Goal: Information Seeking & Learning: Learn about a topic

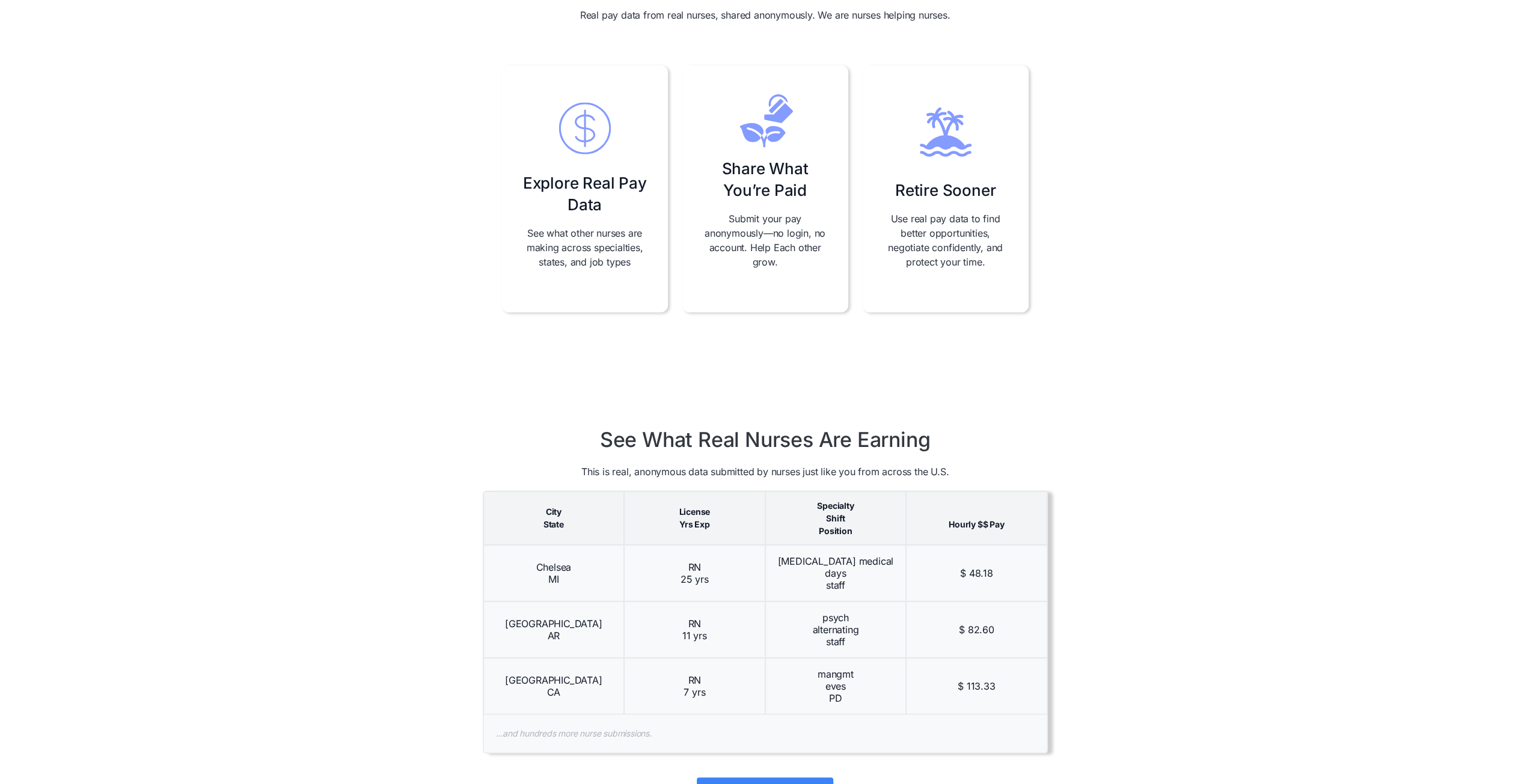
scroll to position [480, 0]
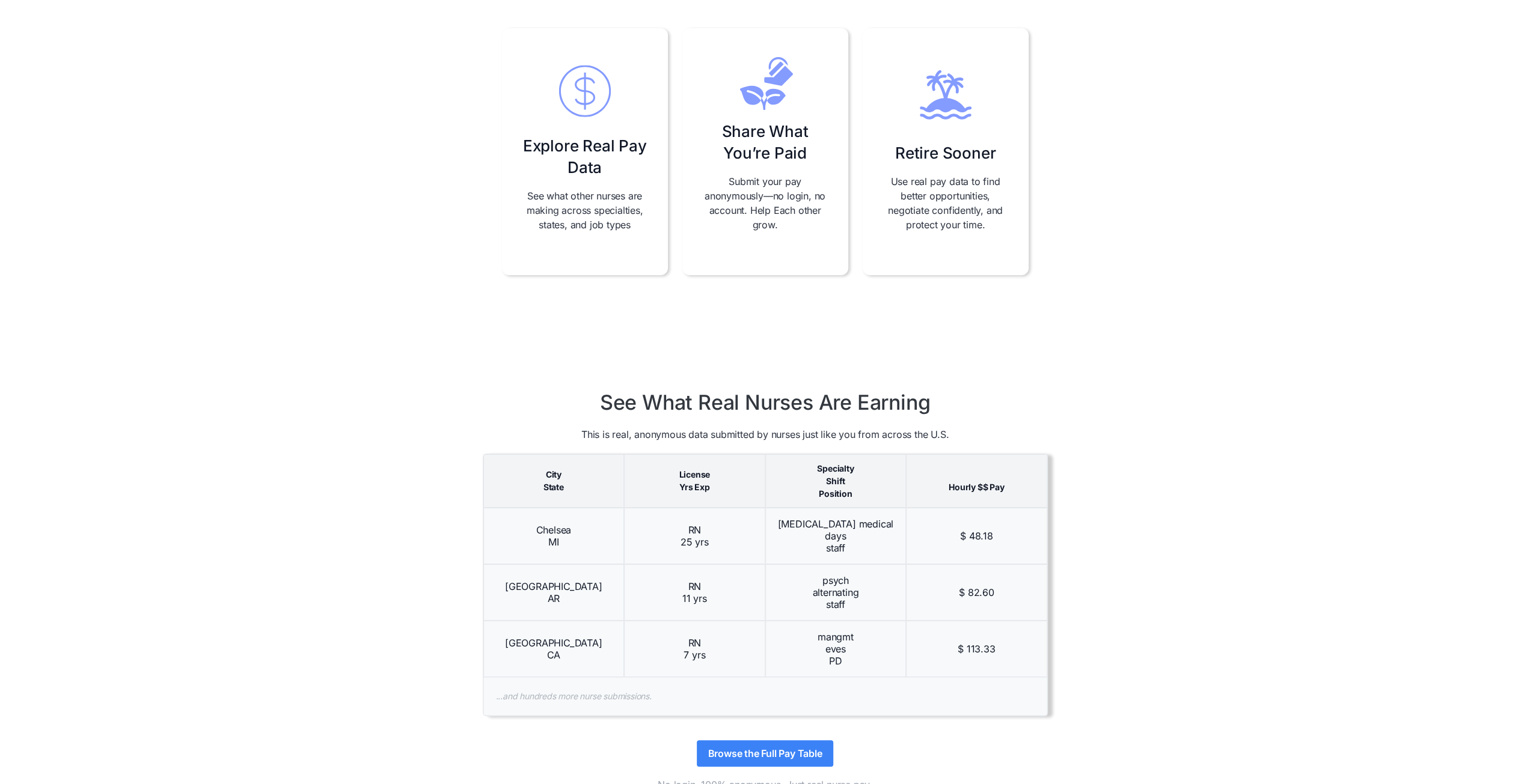
click at [770, 188] on p "Submit your pay anonymously—no login, no account. Help Each other grow." at bounding box center [766, 203] width 128 height 58
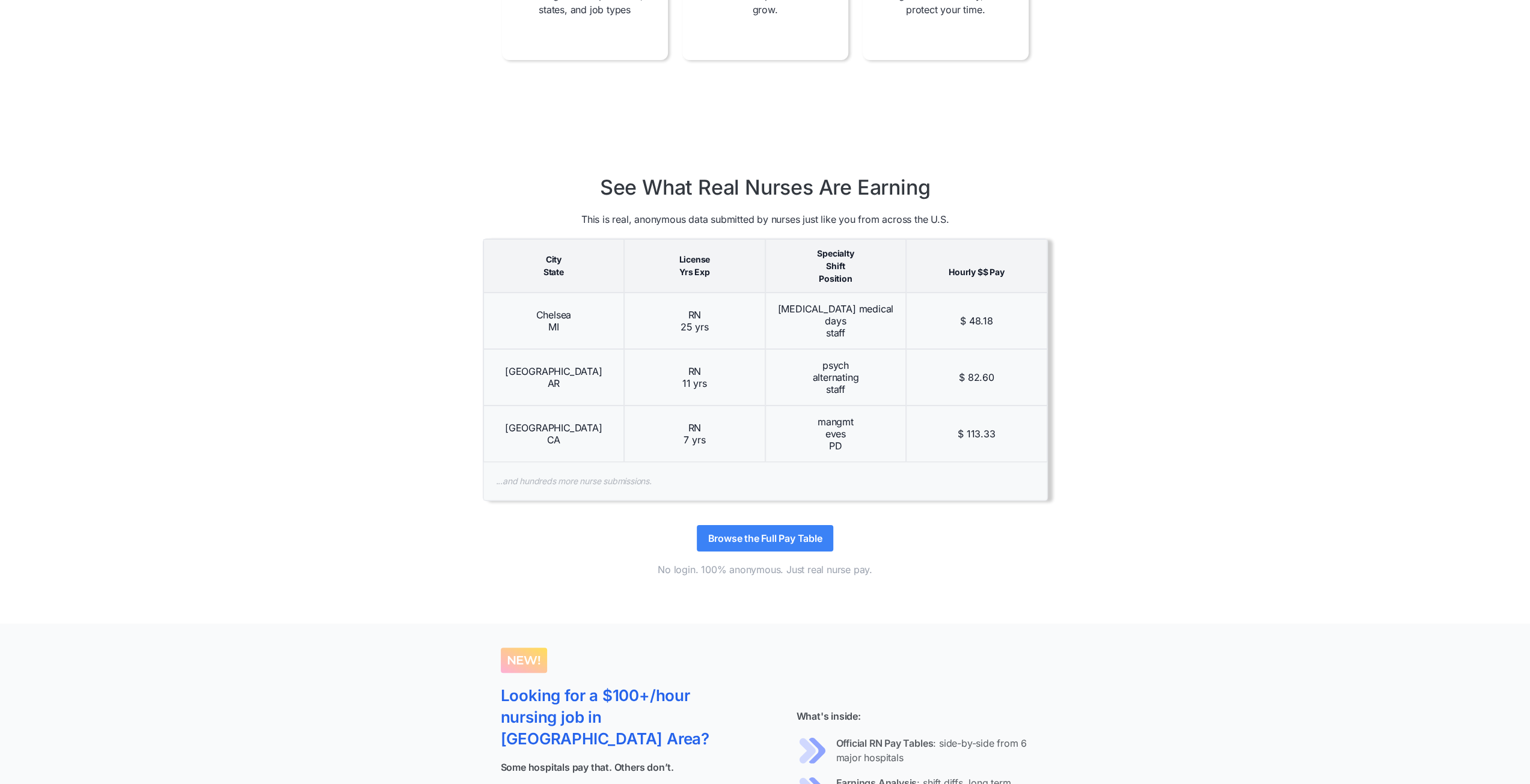
scroll to position [781, 0]
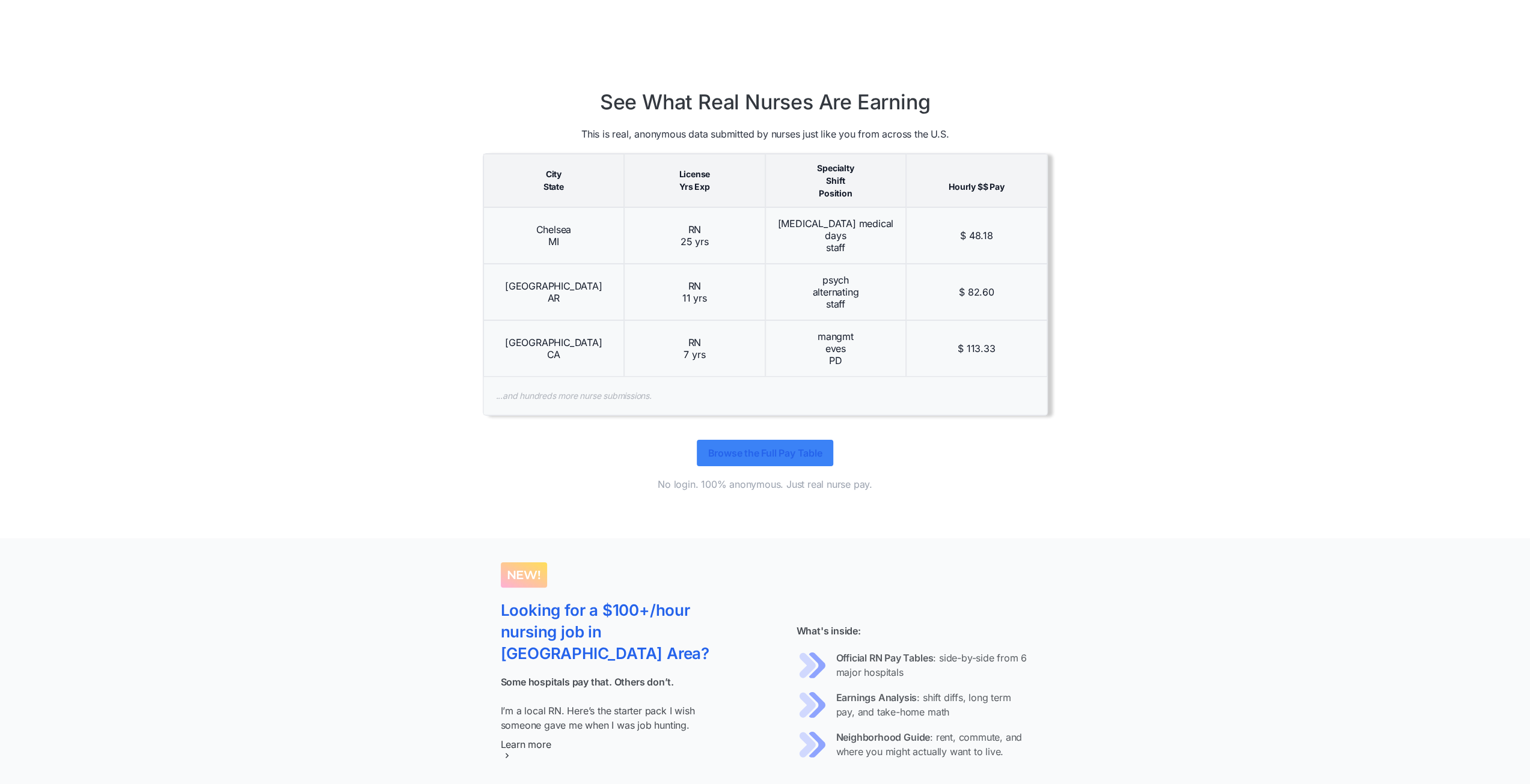
click at [796, 457] on link "Browse the Full Pay Table" at bounding box center [765, 453] width 136 height 26
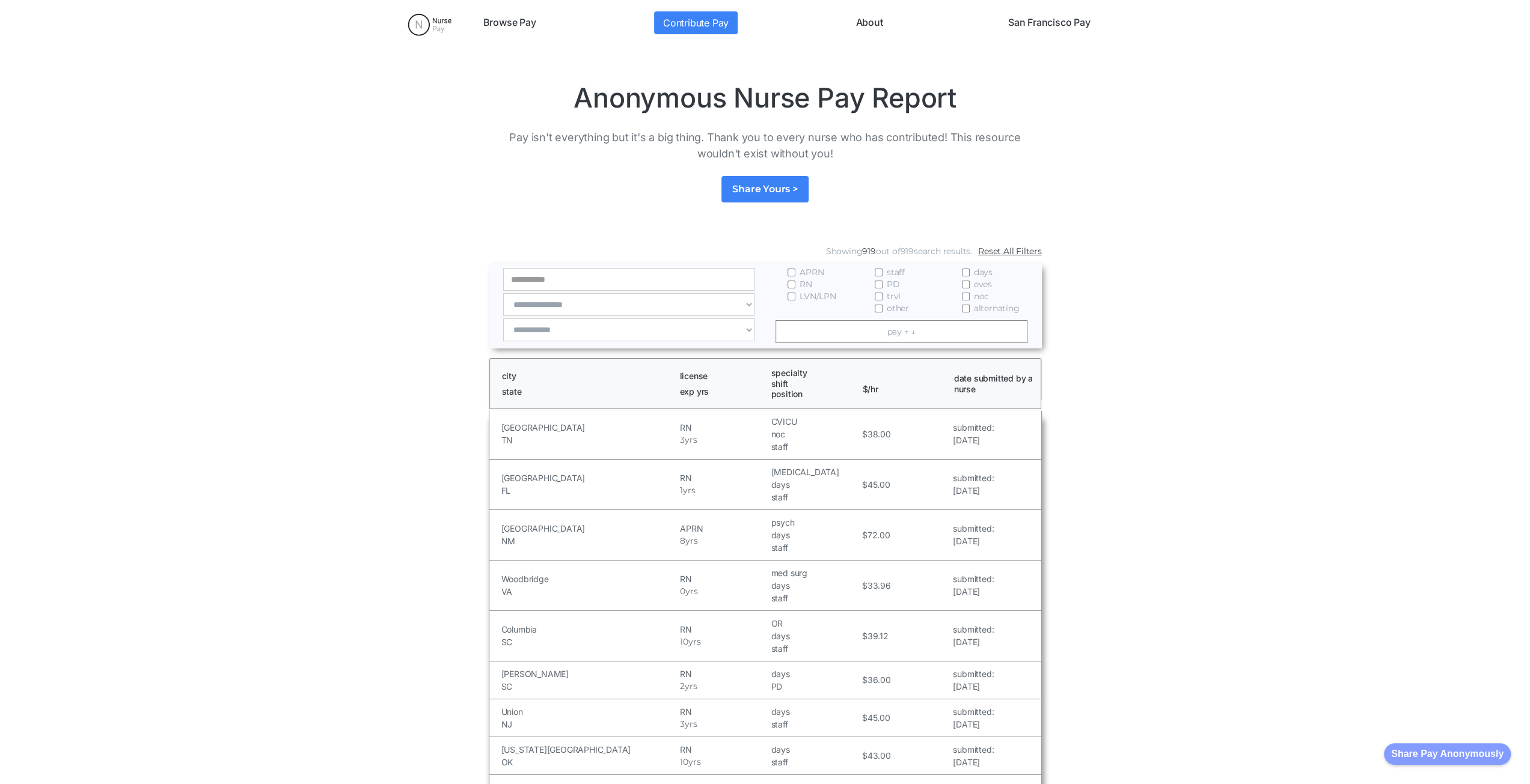
click at [573, 317] on div "**********" at bounding box center [631, 306] width 255 height 76
click at [588, 307] on select "**********" at bounding box center [629, 304] width 252 height 23
click at [571, 304] on select "**********" at bounding box center [629, 304] width 252 height 23
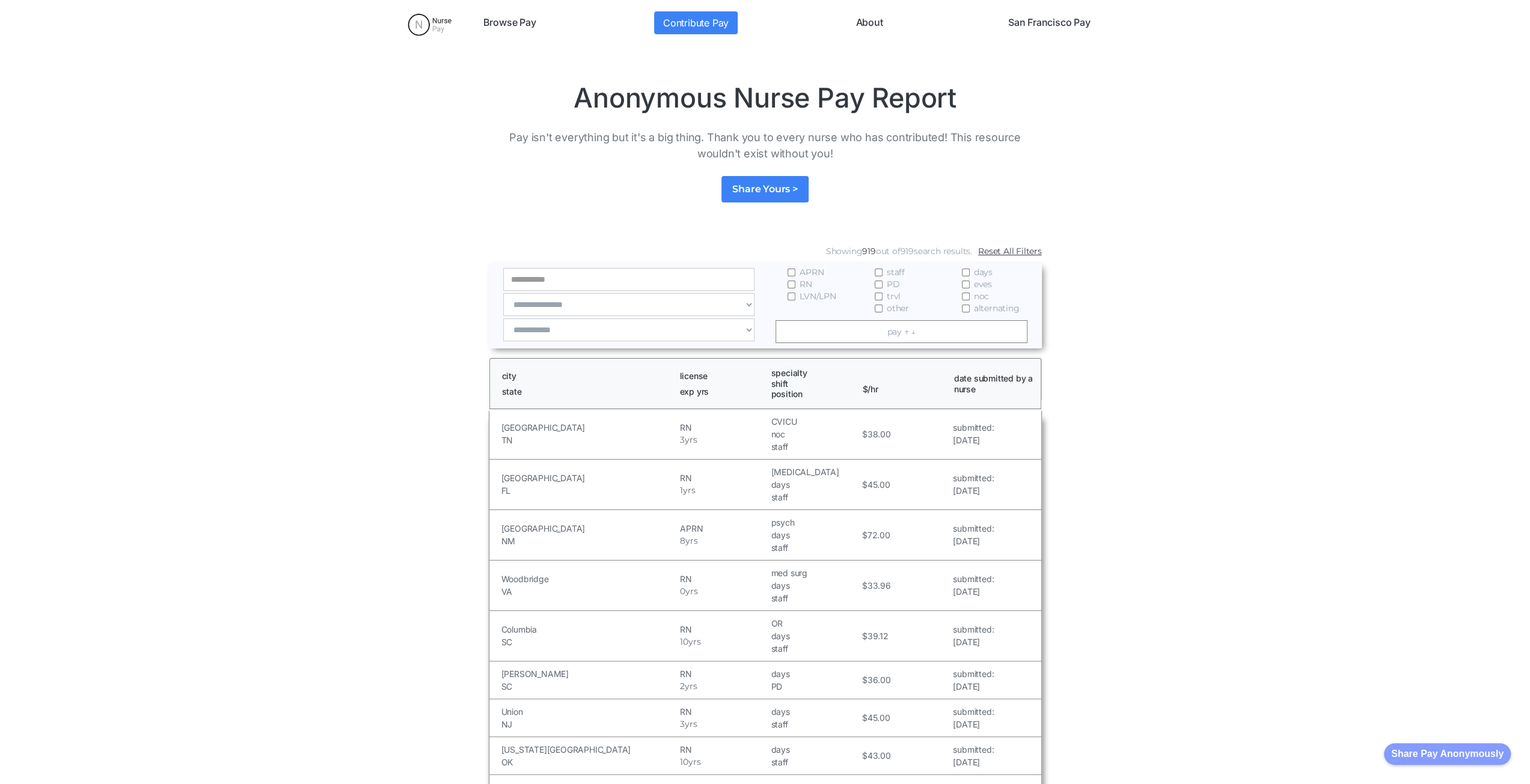
click at [865, 23] on link "About" at bounding box center [869, 23] width 37 height 23
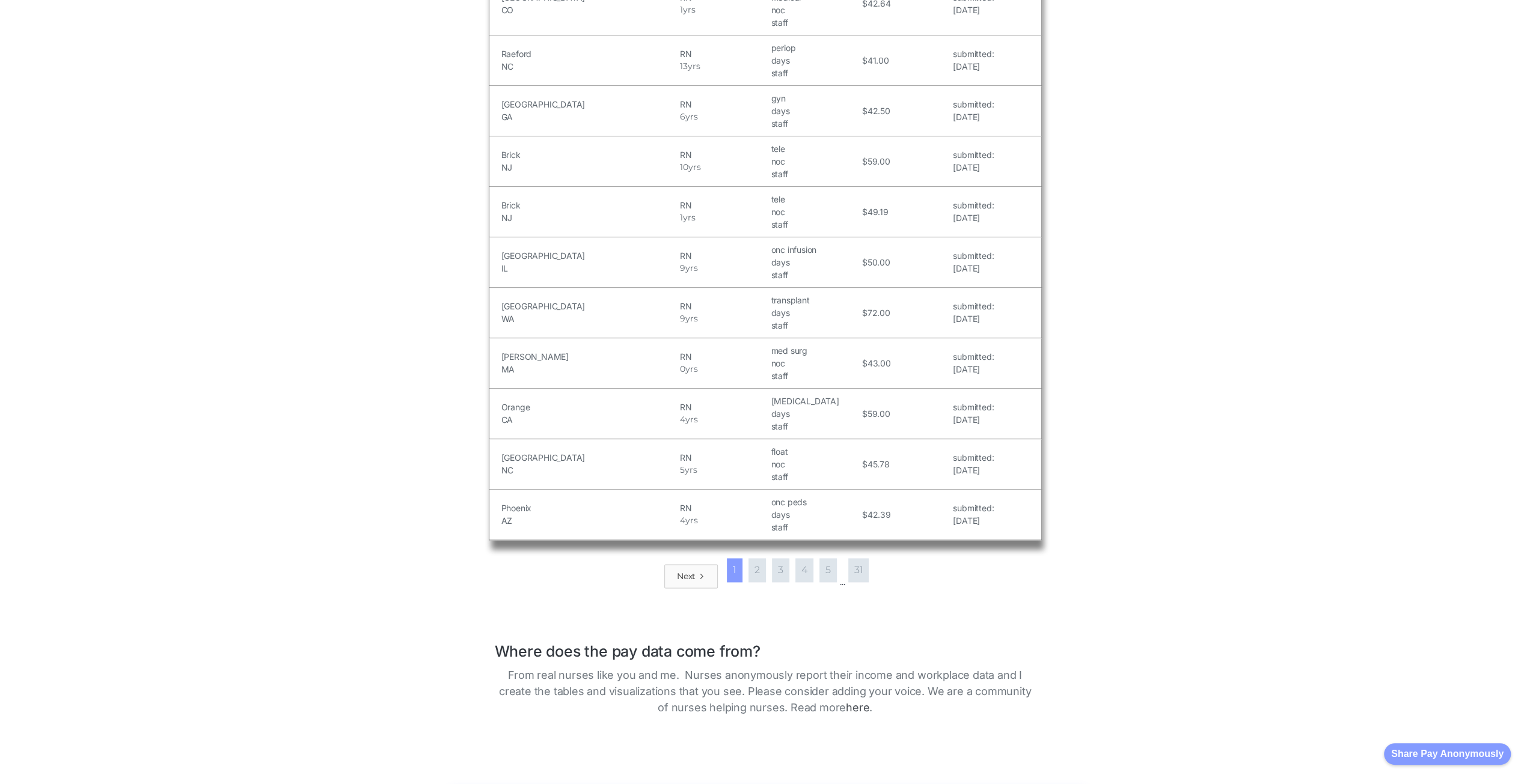
scroll to position [1322, 0]
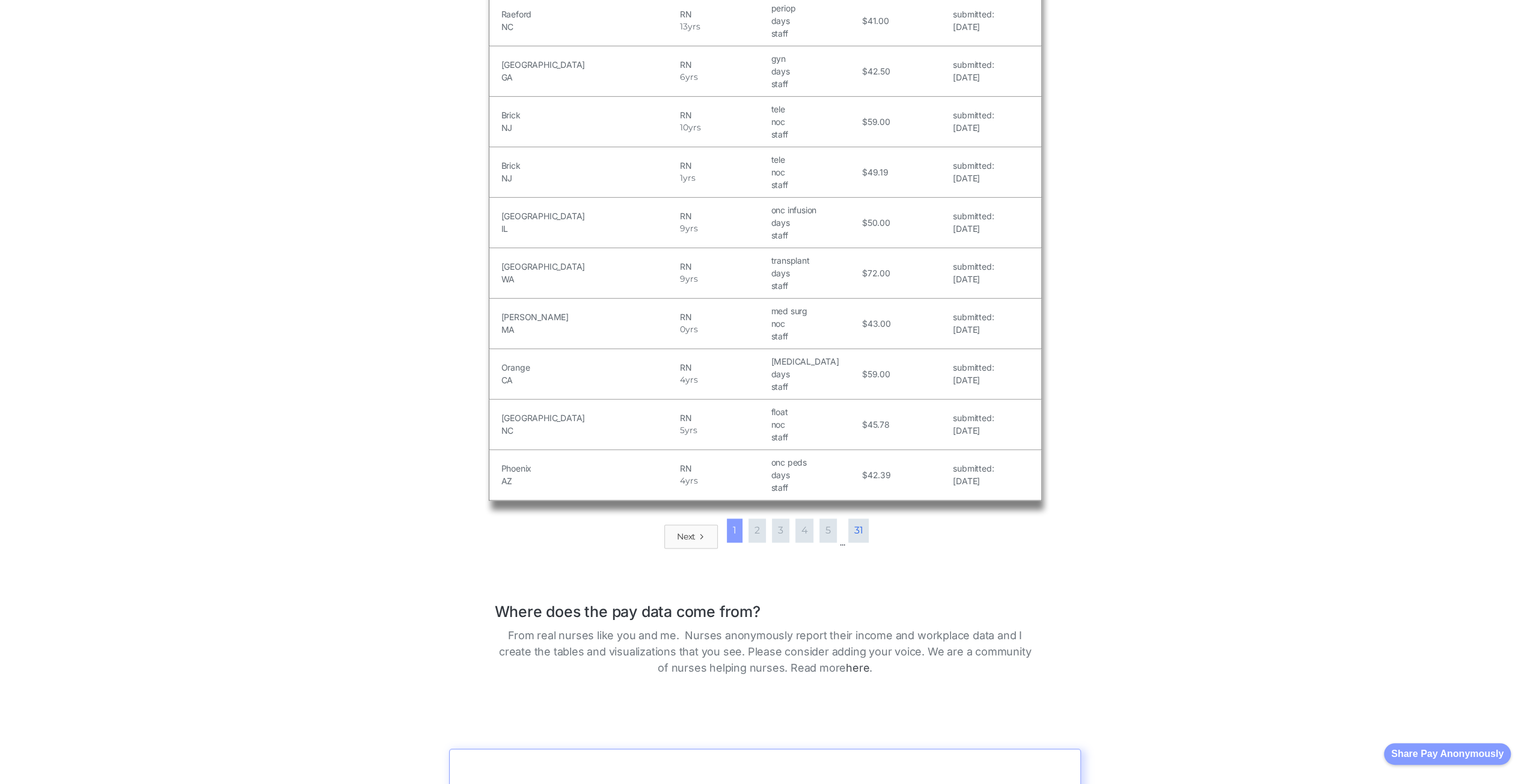
click at [857, 519] on link "31" at bounding box center [858, 531] width 21 height 24
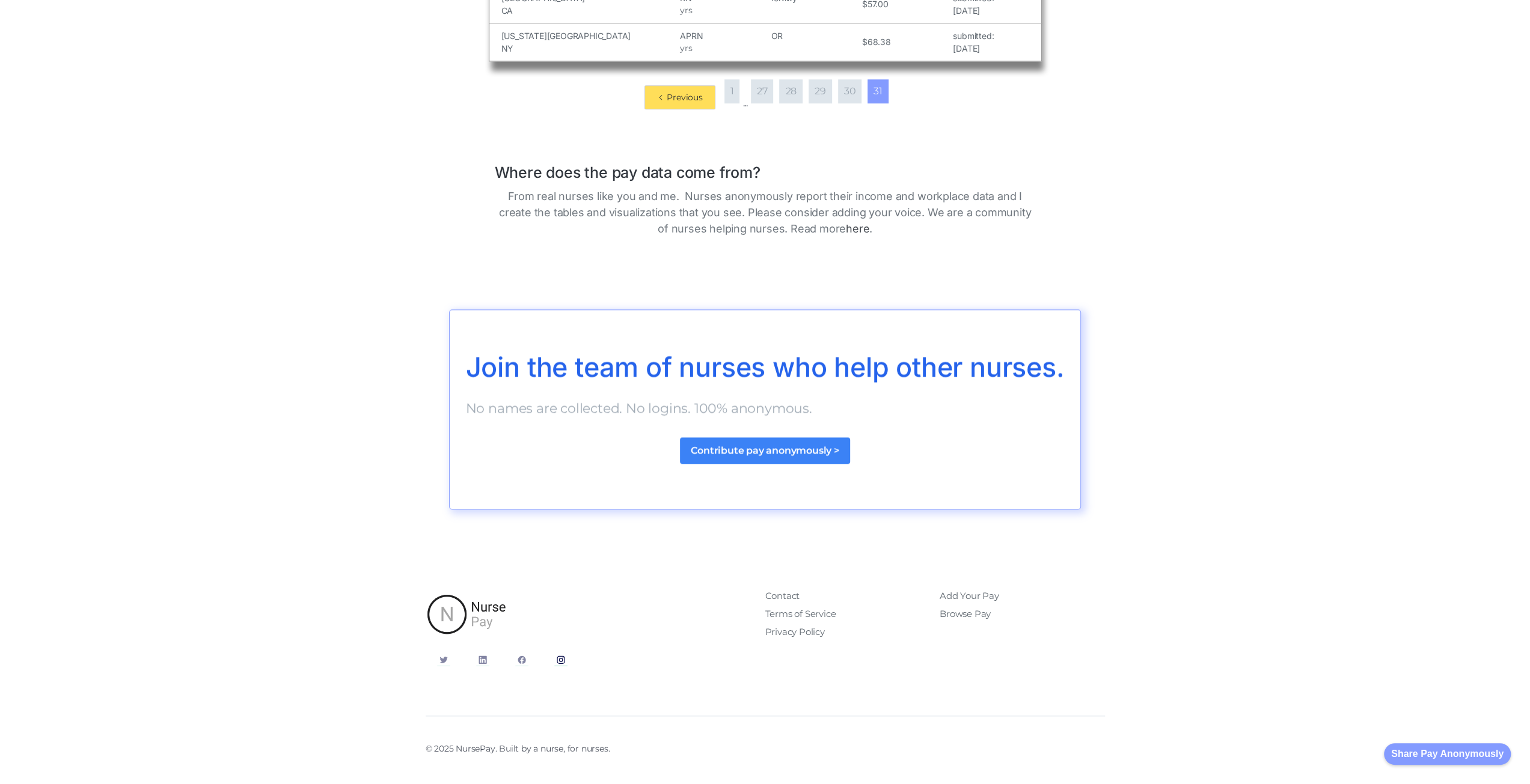
scroll to position [1063, 0]
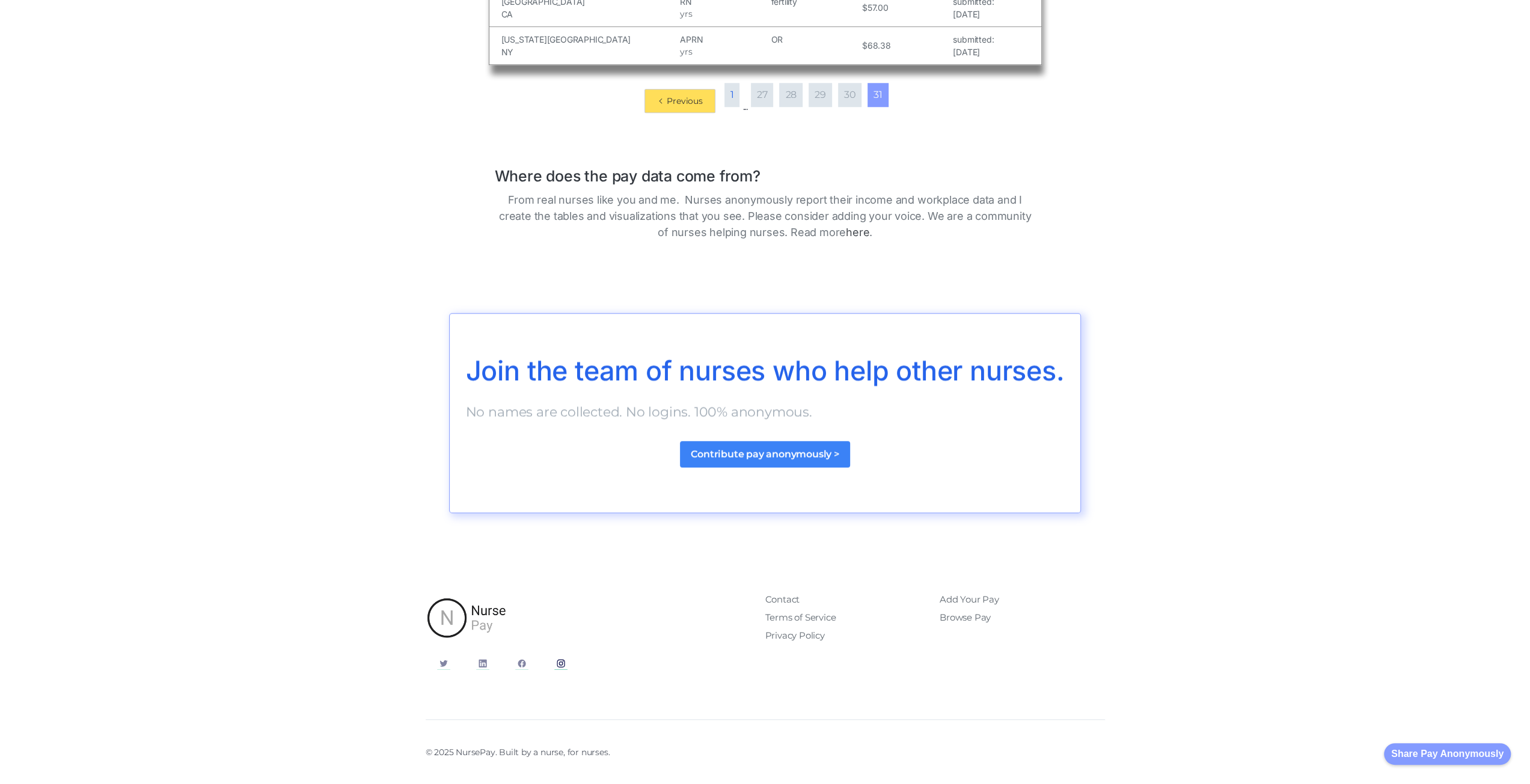
click at [732, 95] on link "1" at bounding box center [732, 95] width 15 height 24
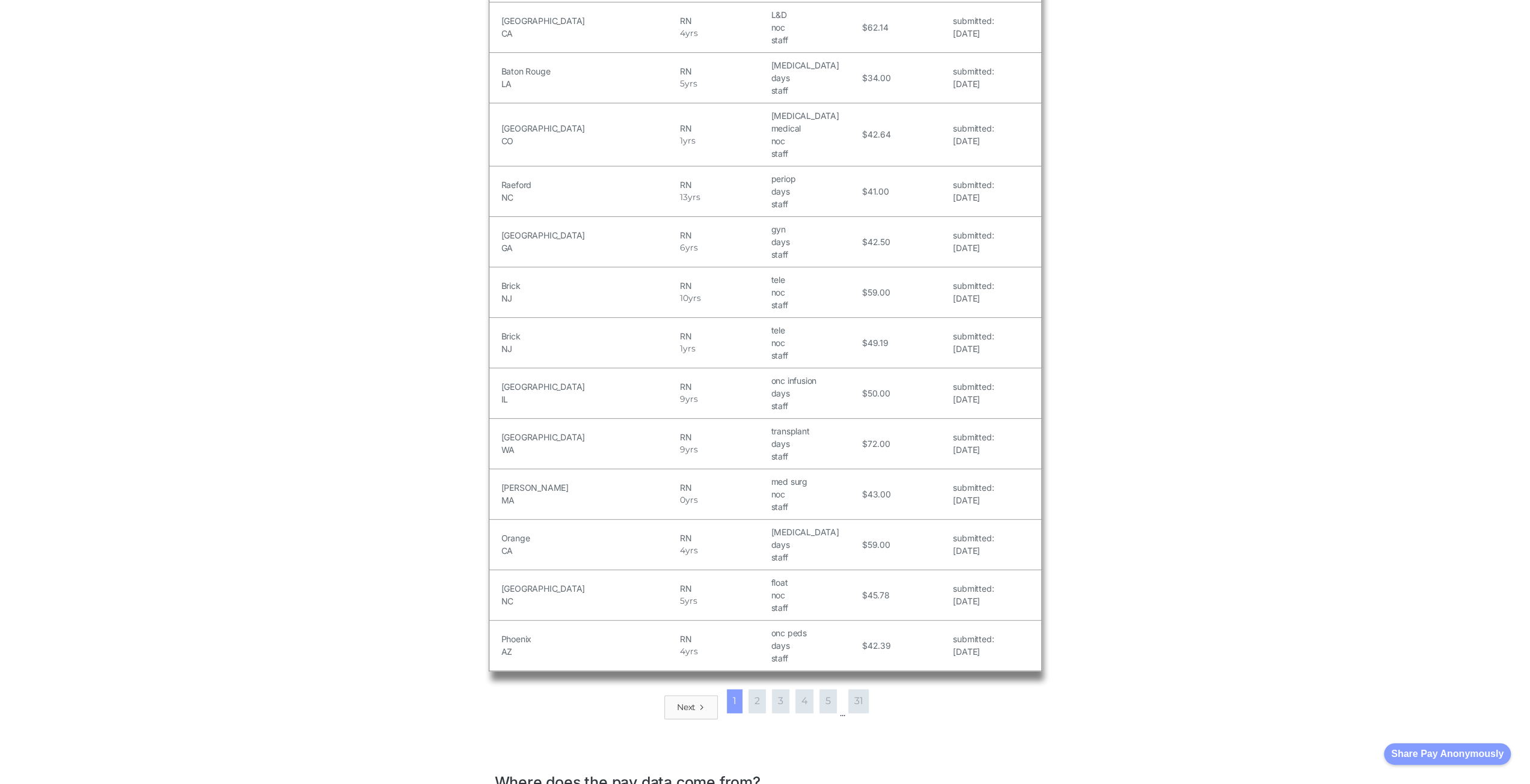
scroll to position [1244, 0]
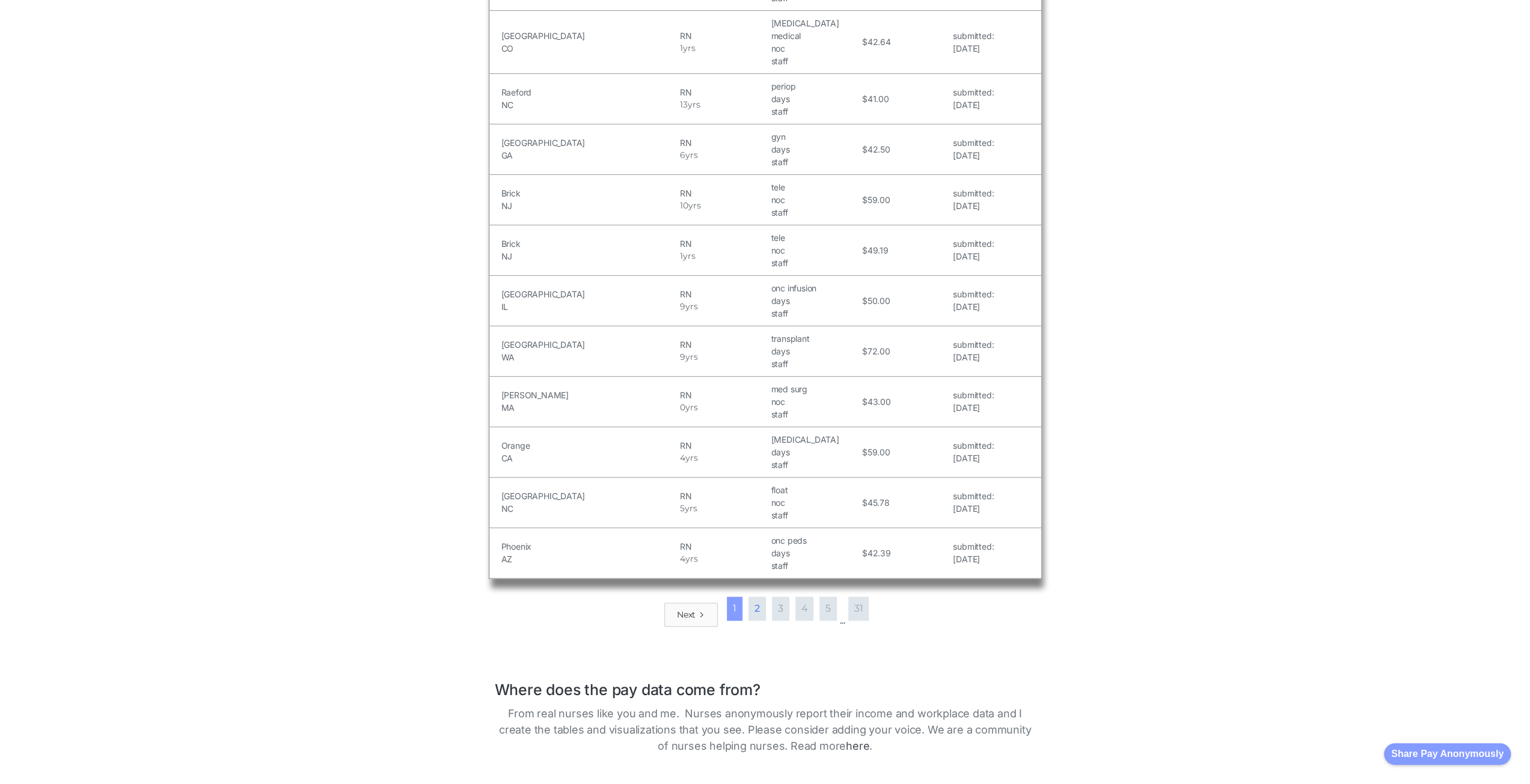
click at [758, 597] on link "2" at bounding box center [757, 609] width 17 height 24
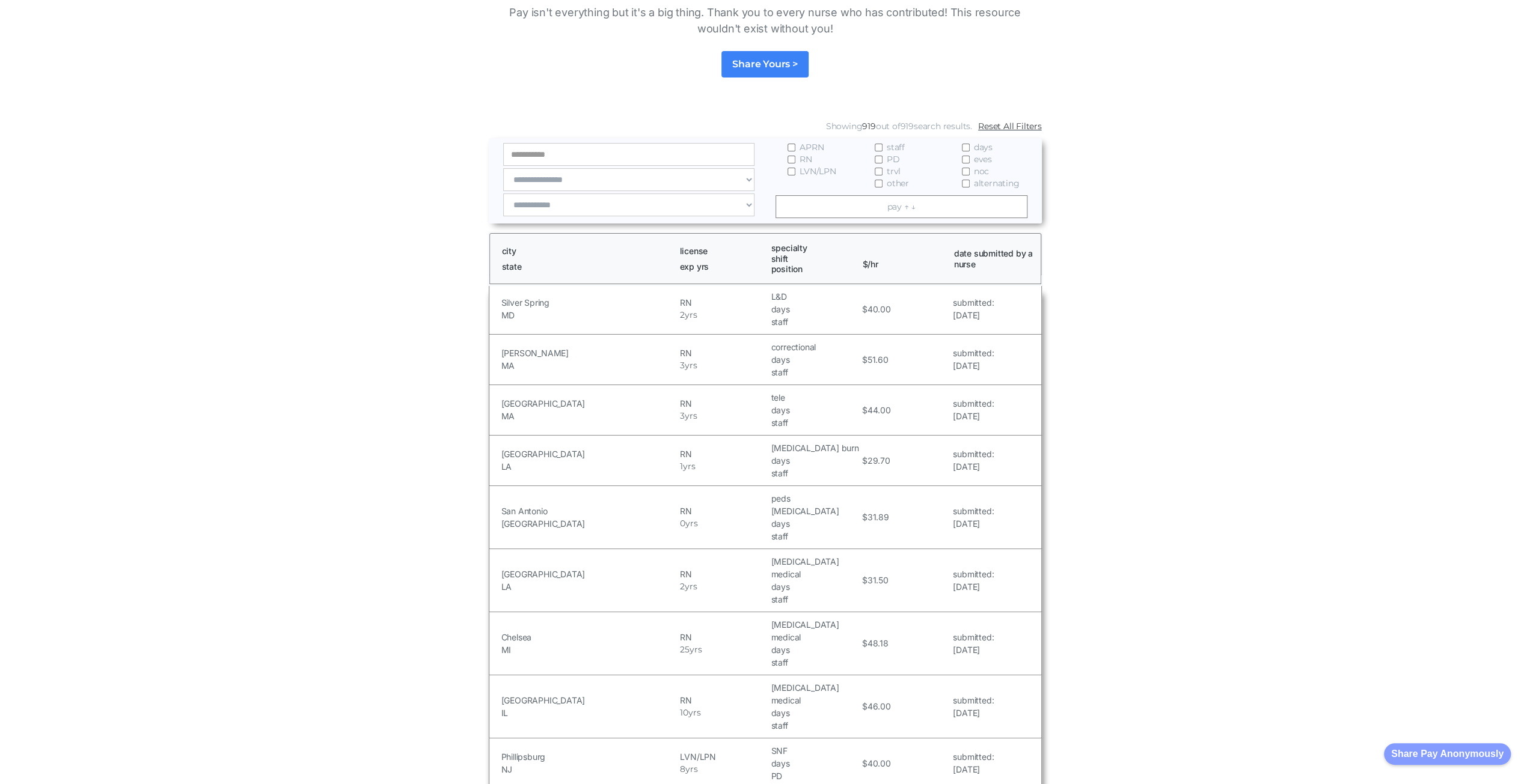
scroll to position [42, 0]
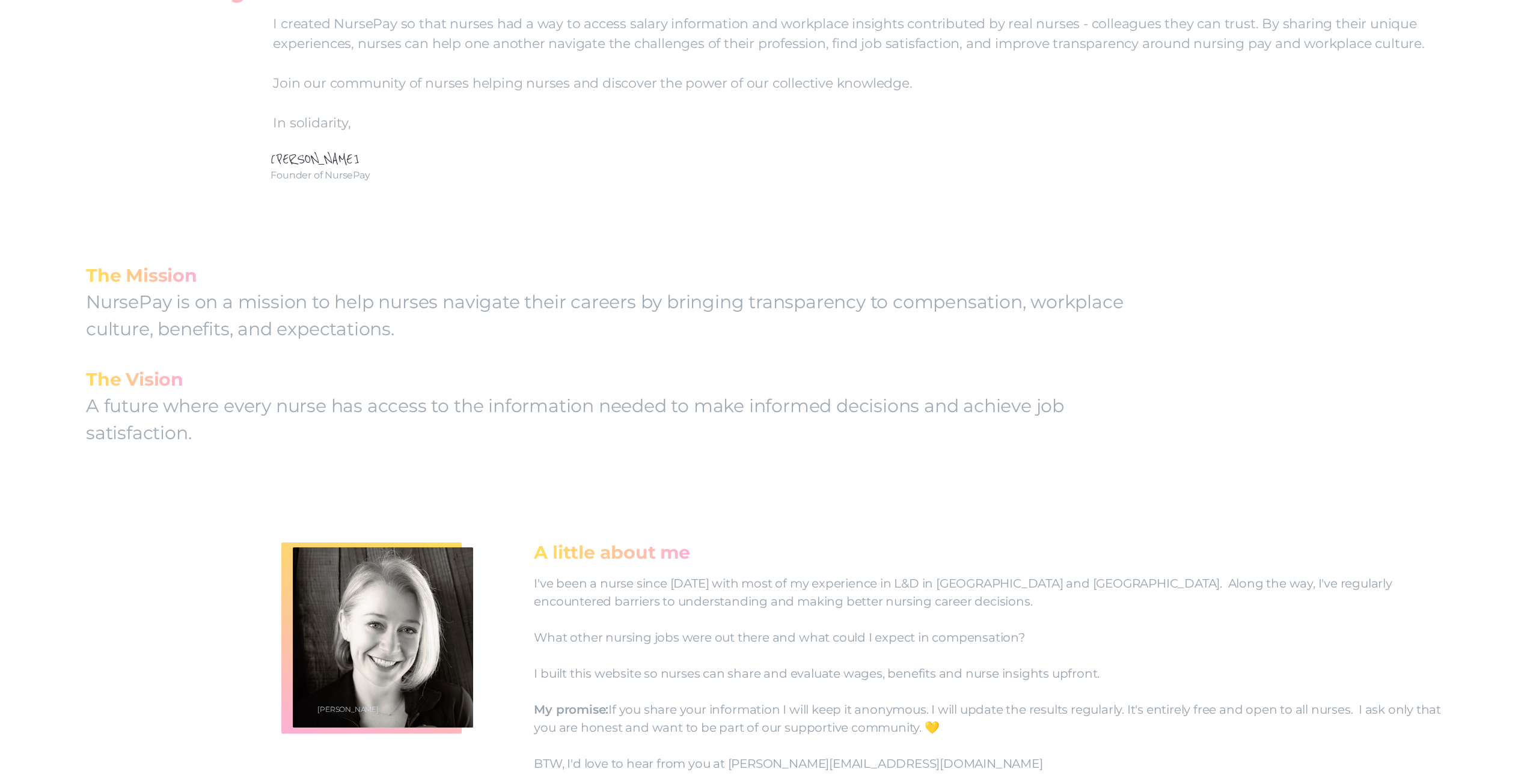
scroll to position [634, 0]
